Goal: Information Seeking & Learning: Understand process/instructions

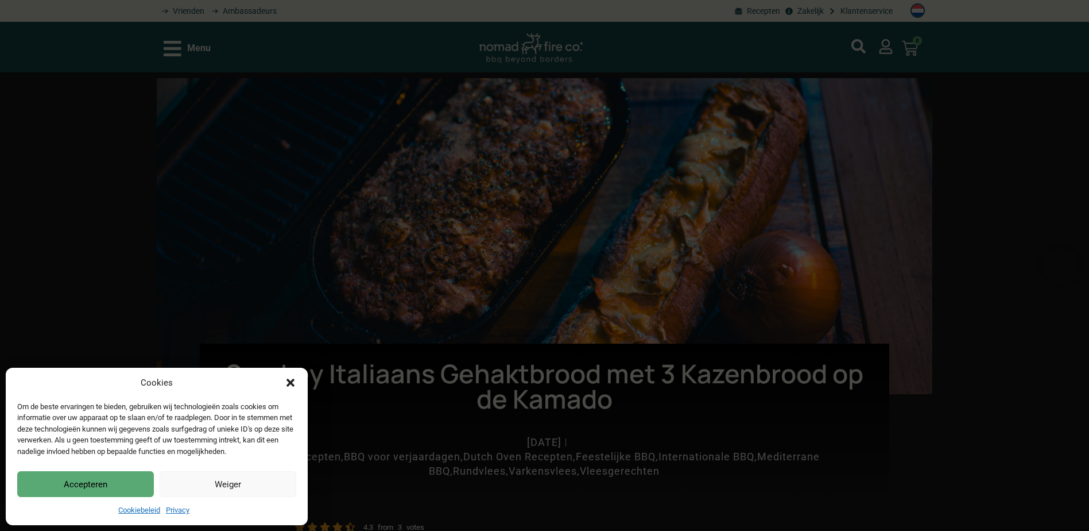
click at [139, 490] on button "Accepteren" at bounding box center [85, 484] width 137 height 26
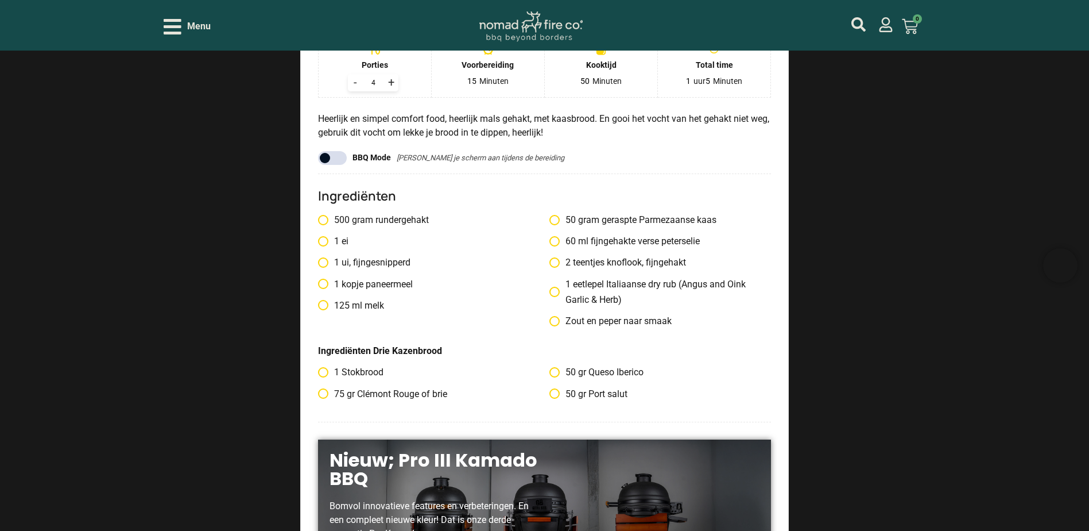
scroll to position [1034, 0]
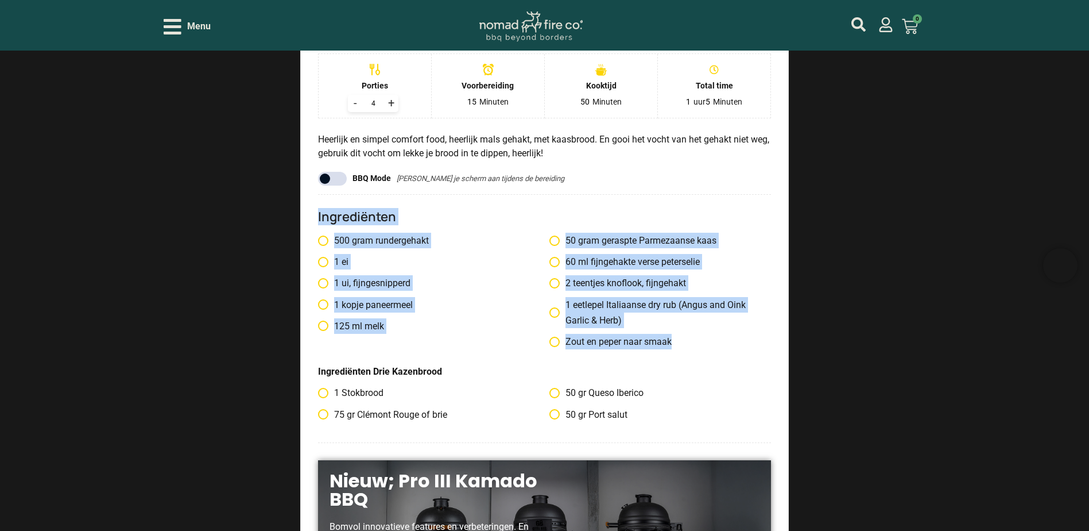
drag, startPoint x: 318, startPoint y: 202, endPoint x: 683, endPoint y: 335, distance: 389.3
click at [683, 335] on div "Ingrediënten 500 gram rundergehakt 1 ei 1 ui, fijngesnipperd 1 kopje paneermeel…" at bounding box center [545, 318] width 454 height 249
copy div "Ingrediënten 500 gram rundergehakt 1 ei 1 ui, fijngesnipperd 1 kopje paneermeel…"
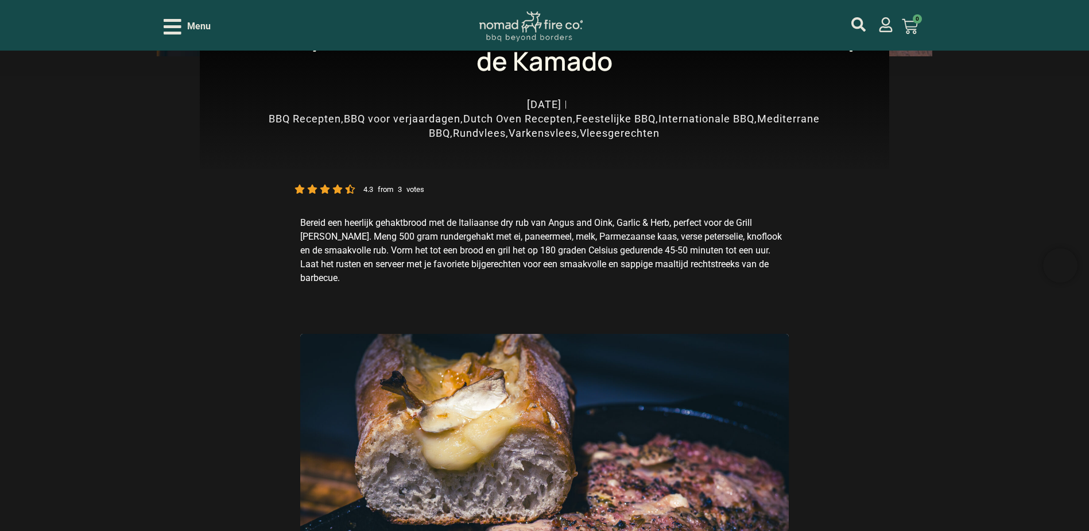
scroll to position [345, 0]
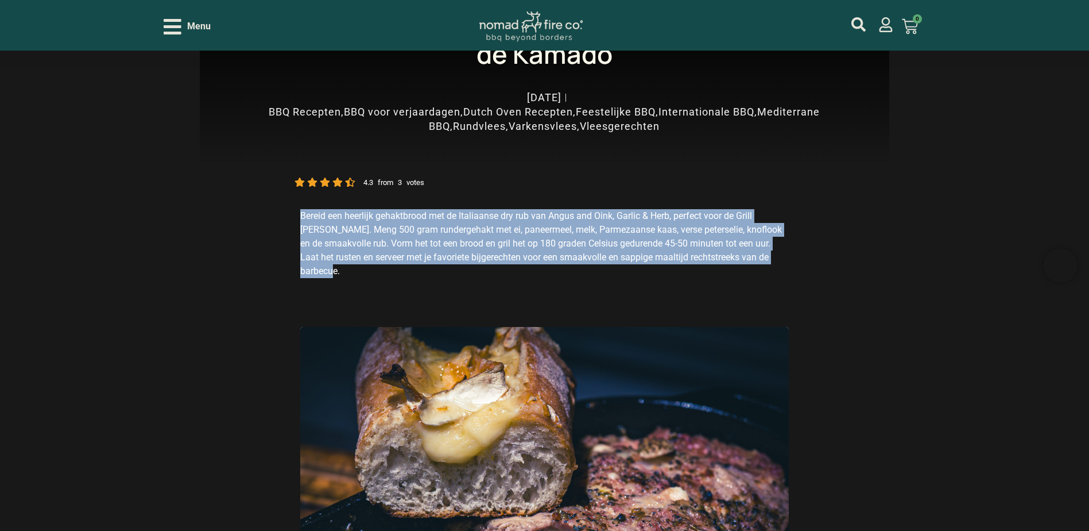
drag, startPoint x: 300, startPoint y: 214, endPoint x: 798, endPoint y: 264, distance: 499.8
copy p "Bereid een heerlijk gehaktbrood met de Italiaanse dry rub van Angus and Oink, G…"
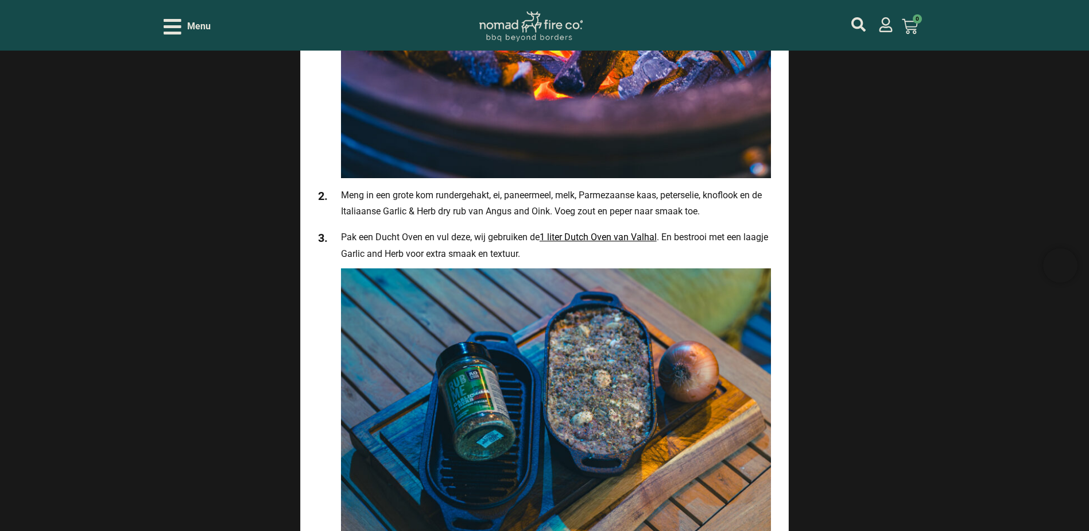
scroll to position [1551, 0]
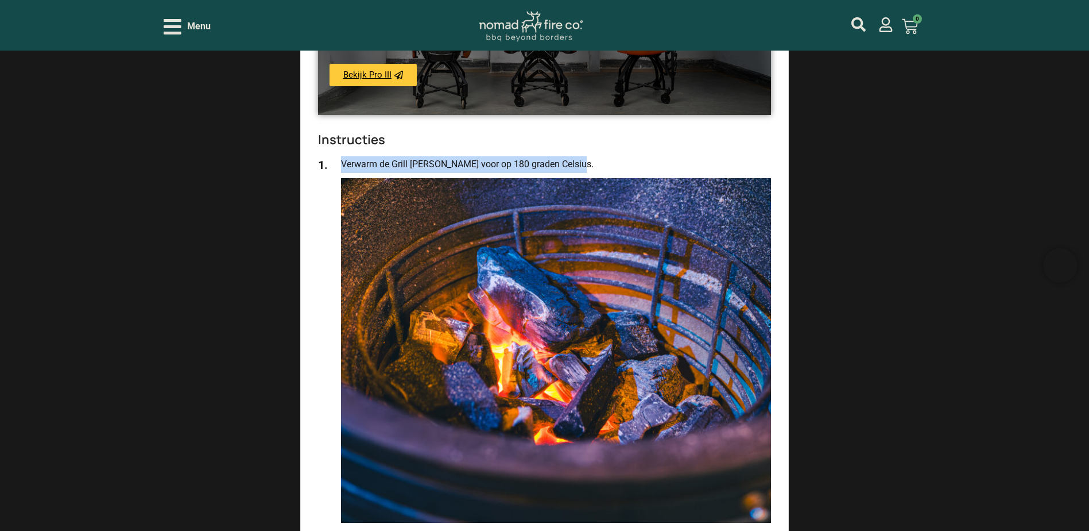
drag, startPoint x: 342, startPoint y: 149, endPoint x: 576, endPoint y: 149, distance: 234.3
click at [576, 156] on li "Verwarm de Grill [PERSON_NAME] voor op 180 graden Celsius." at bounding box center [545, 339] width 454 height 366
drag, startPoint x: 576, startPoint y: 149, endPoint x: 562, endPoint y: 149, distance: 14.4
copy li "Verwarm de Grill [PERSON_NAME] voor op 180 graden Celsius."
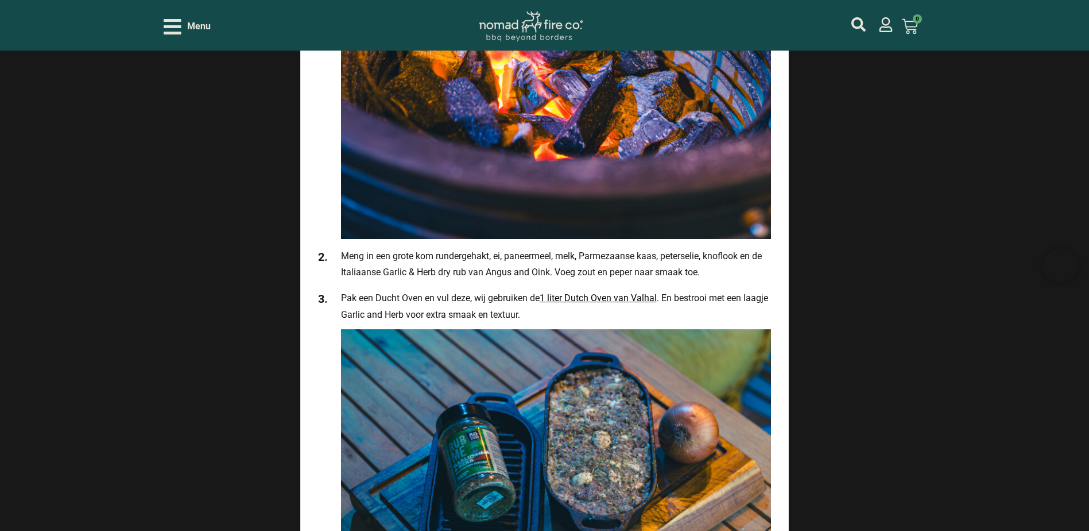
scroll to position [1838, 0]
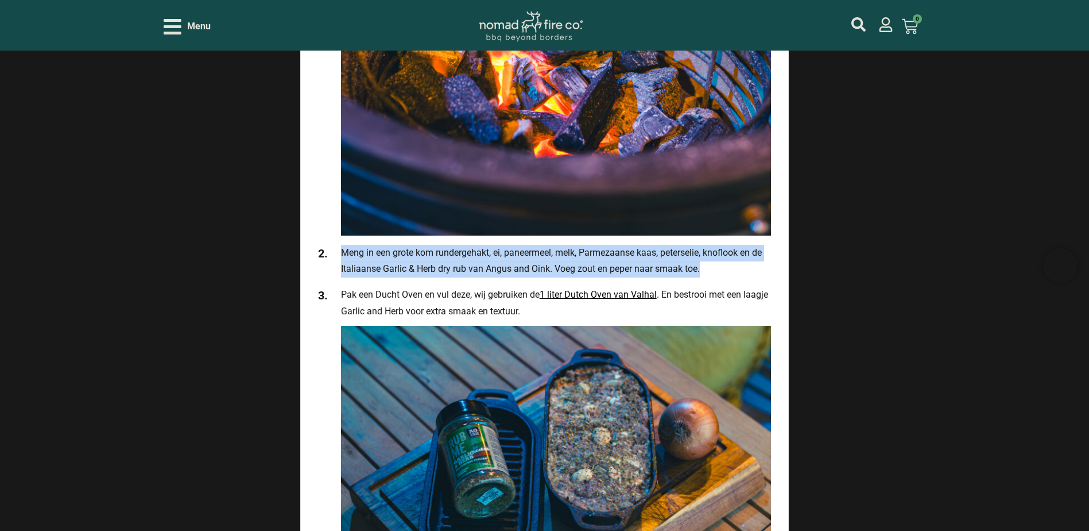
drag, startPoint x: 342, startPoint y: 238, endPoint x: 705, endPoint y: 262, distance: 363.7
click at [705, 262] on li "Meng in een grote kom rundergehakt, ei, paneermeel, melk, Parmezaanse kaas, pet…" at bounding box center [545, 261] width 454 height 33
drag, startPoint x: 705, startPoint y: 262, endPoint x: 673, endPoint y: 253, distance: 33.3
copy li "Meng in een grote kom rundergehakt, ei, paneermeel, melk, Parmezaanse kaas, pet…"
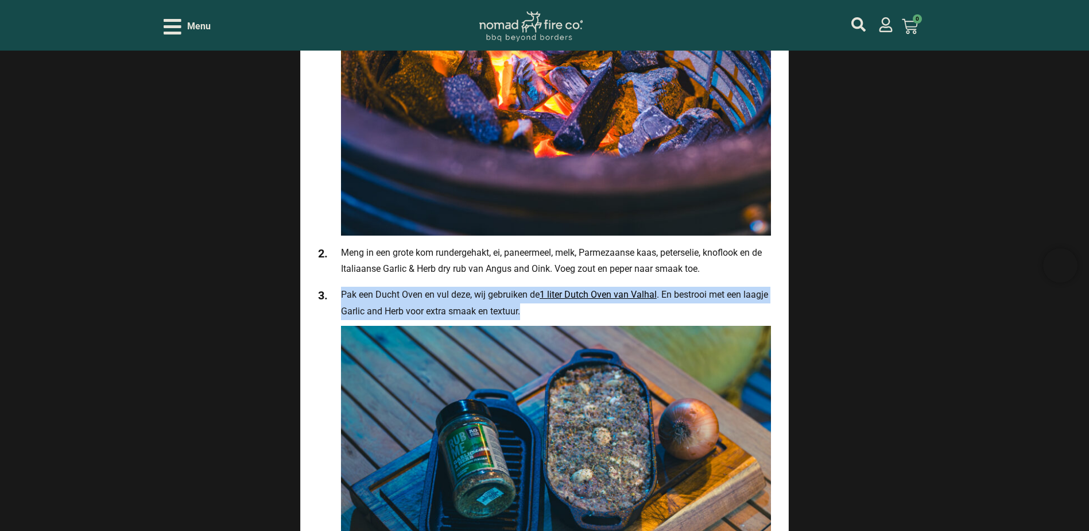
drag, startPoint x: 341, startPoint y: 279, endPoint x: 553, endPoint y: 304, distance: 213.4
click at [553, 304] on li "Pak een Ducht Oven en vul deze, wij gebruiken de 1 liter Dutch Oven van Valhal …" at bounding box center [545, 449] width 454 height 325
drag, startPoint x: 553, startPoint y: 304, endPoint x: 493, endPoint y: 297, distance: 60.1
copy li "Pak een Ducht Oven en vul deze, wij gebruiken de 1 liter Dutch Oven van Valhal …"
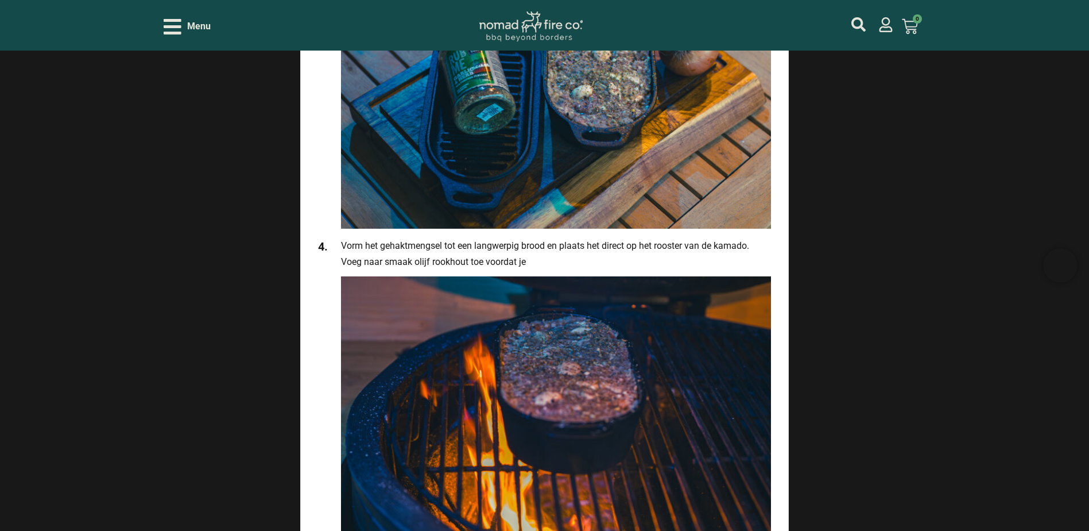
scroll to position [2240, 0]
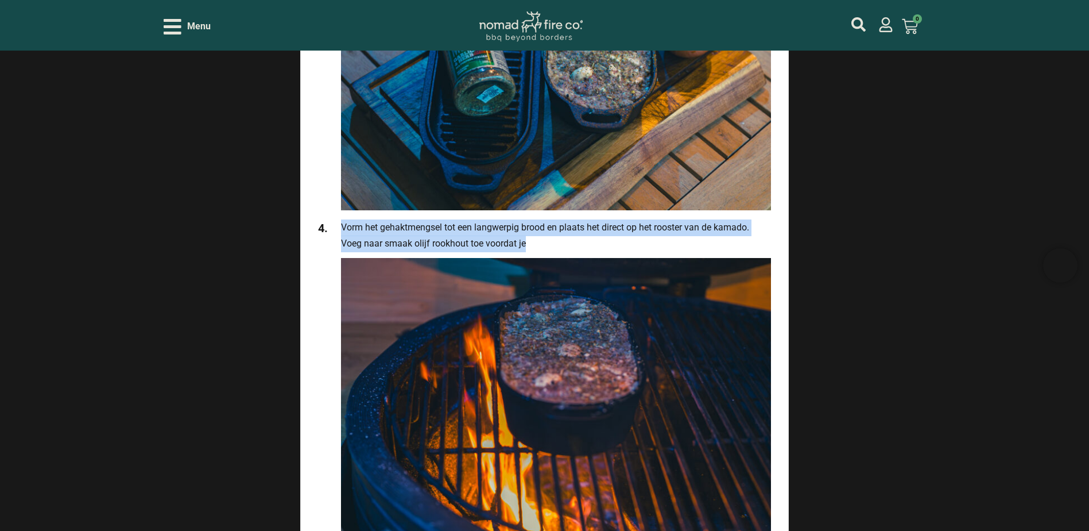
drag, startPoint x: 342, startPoint y: 214, endPoint x: 530, endPoint y: 231, distance: 189.2
click at [530, 231] on li "Vorm het gehaktmengsel tot een langwerpig brood en plaats het direct op het roo…" at bounding box center [545, 381] width 454 height 325
drag, startPoint x: 530, startPoint y: 231, endPoint x: 496, endPoint y: 226, distance: 34.9
copy li "Vorm het gehaktmengsel tot een langwerpig brood en plaats het direct op het roo…"
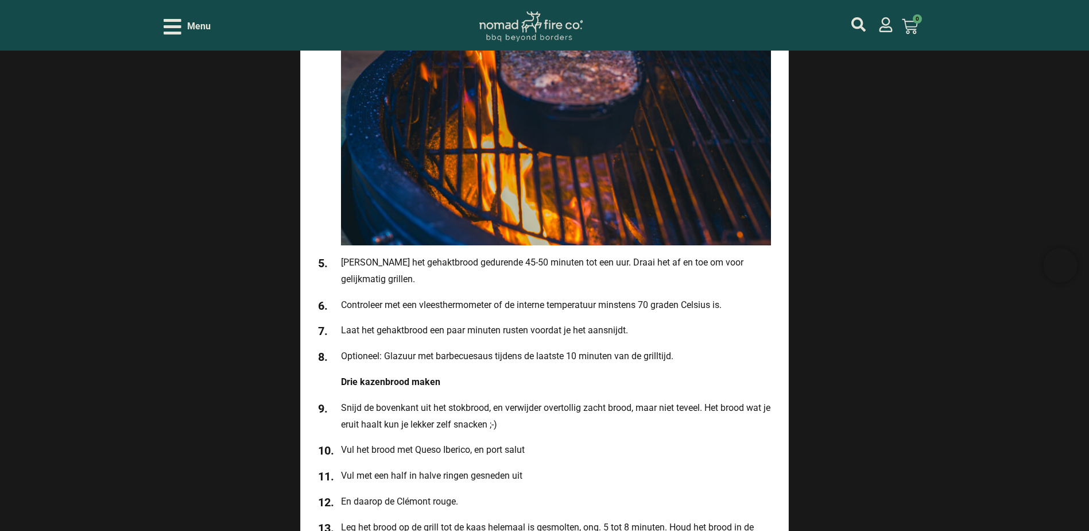
scroll to position [2584, 0]
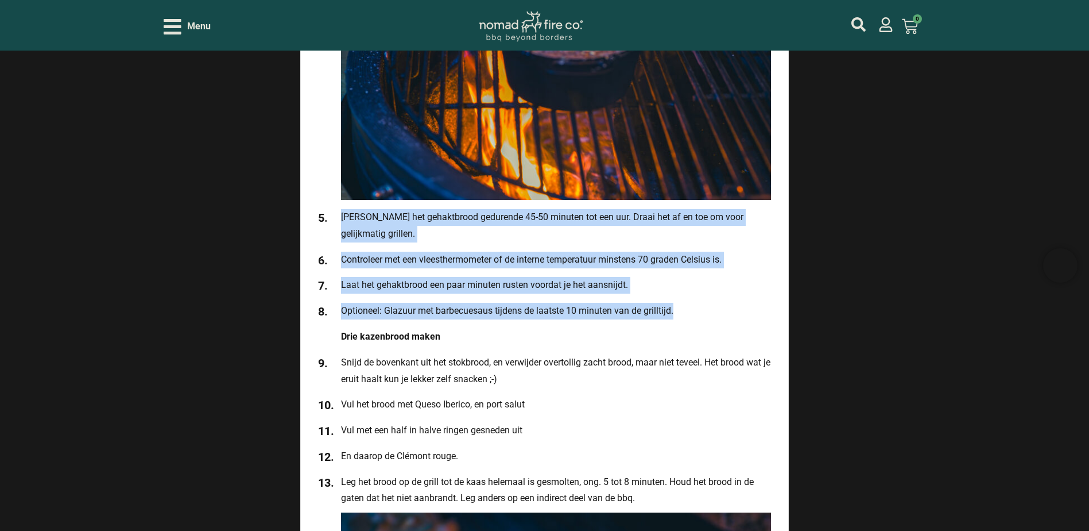
drag, startPoint x: 342, startPoint y: 203, endPoint x: 682, endPoint y: 280, distance: 348.6
click at [682, 280] on ul "Verwarm de Grill [PERSON_NAME] voor op 180 graden Celsius. Meng in een grote ko…" at bounding box center [545, 33] width 454 height 1822
drag, startPoint x: 682, startPoint y: 280, endPoint x: 655, endPoint y: 277, distance: 26.6
copy ul "[PERSON_NAME] het gehaktbrood gedurende 45-50 minuten tot een uur. Draai het af…"
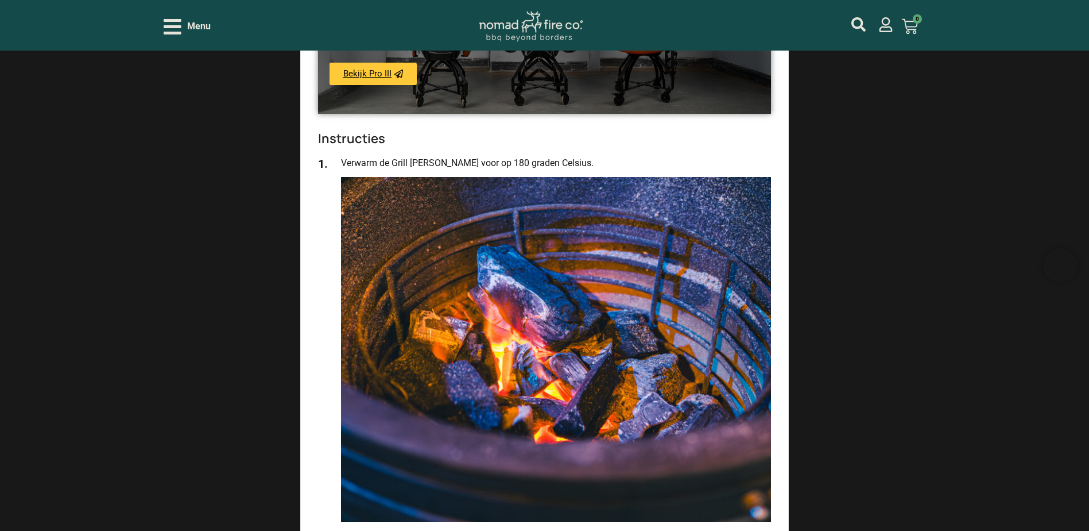
scroll to position [1321, 0]
